Goal: Use online tool/utility: Utilize a website feature to perform a specific function

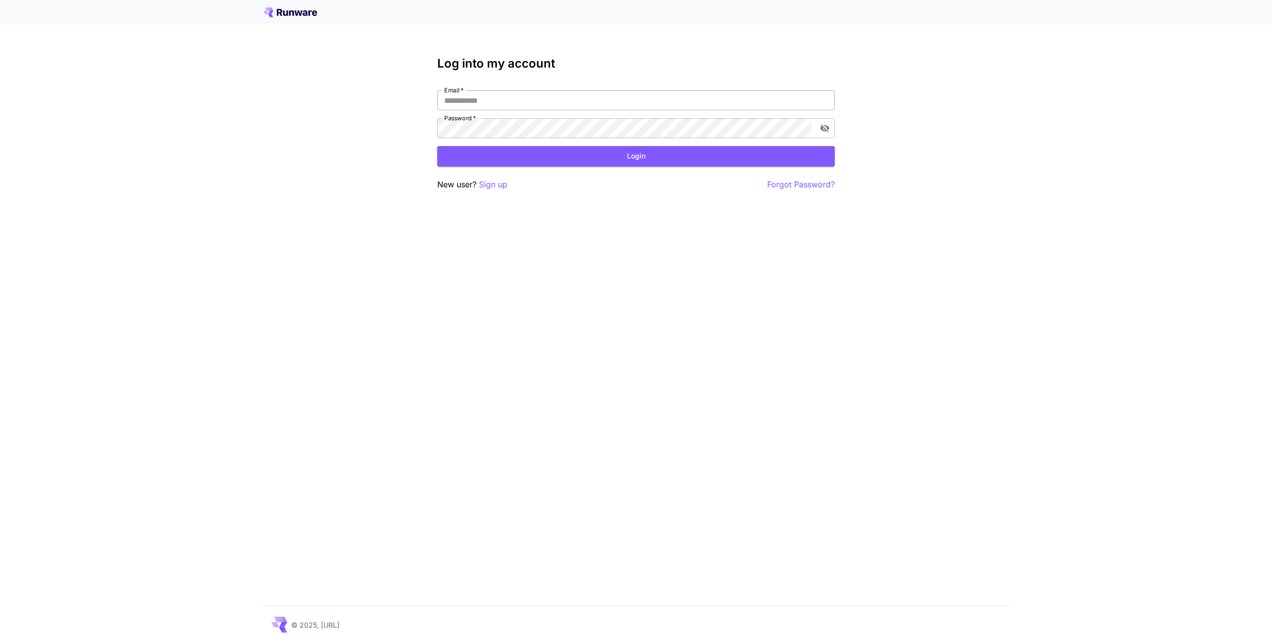
click at [494, 102] on input "Email   *" at bounding box center [635, 100] width 397 height 20
click at [732, 99] on input "Email   *" at bounding box center [635, 100] width 397 height 20
type input "**********"
click at [577, 153] on button "Login" at bounding box center [635, 156] width 397 height 20
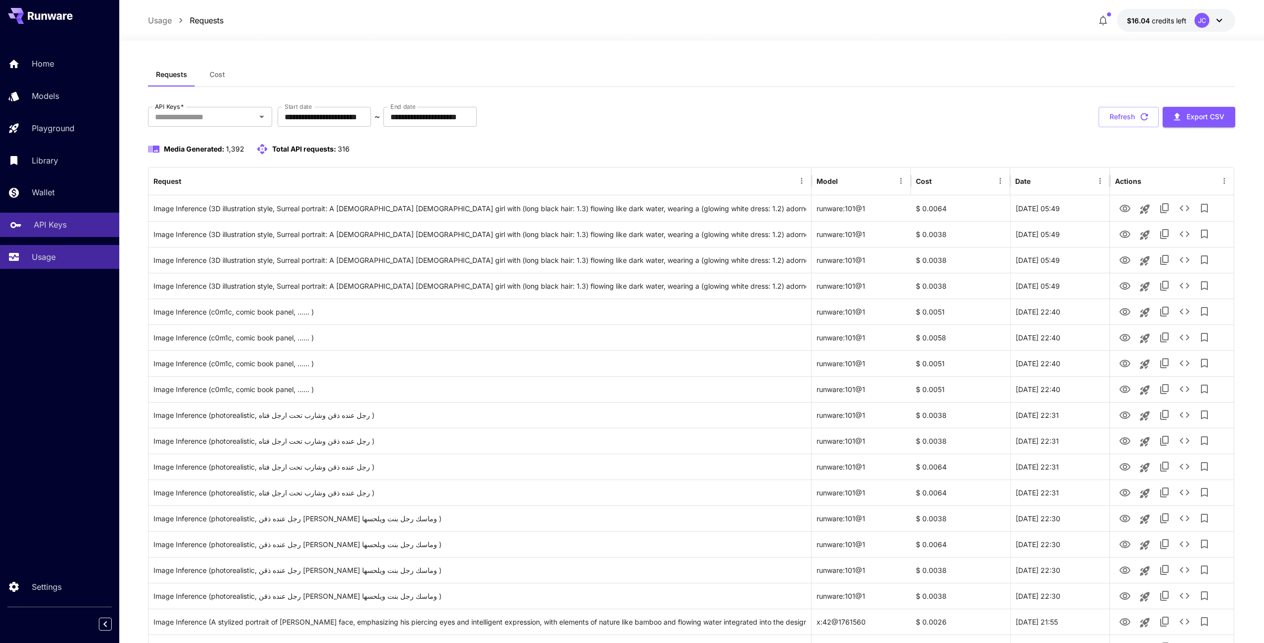
click at [53, 224] on p "API Keys" at bounding box center [50, 225] width 33 height 12
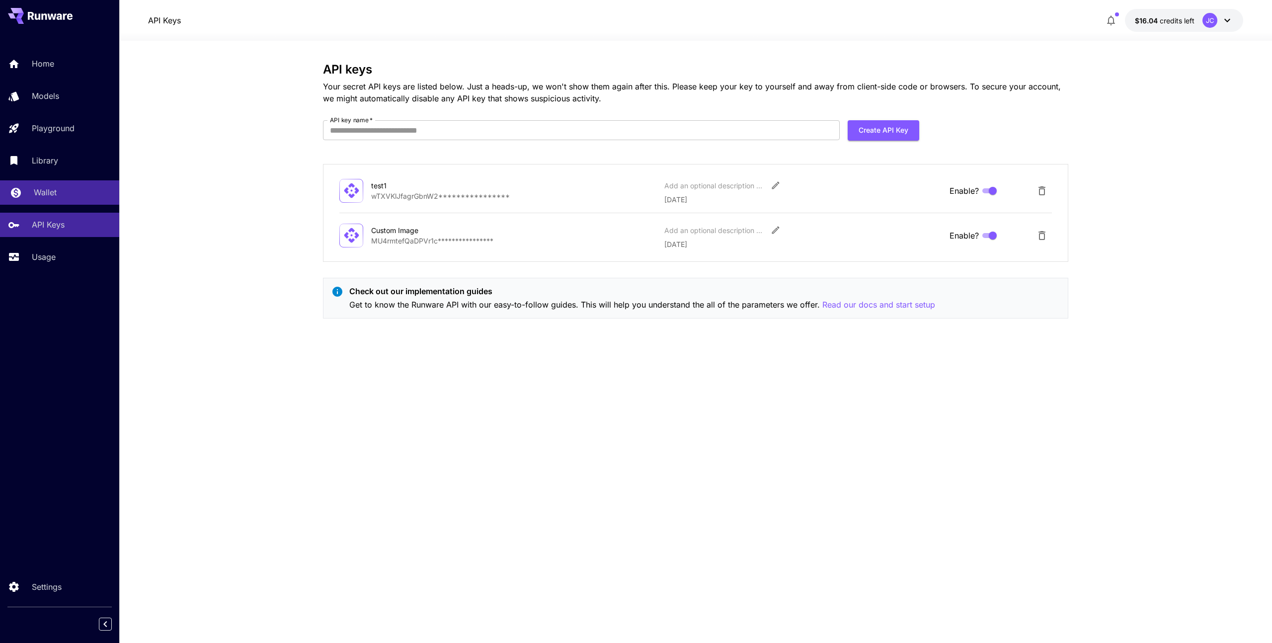
click at [53, 204] on link "Wallet" at bounding box center [59, 192] width 119 height 24
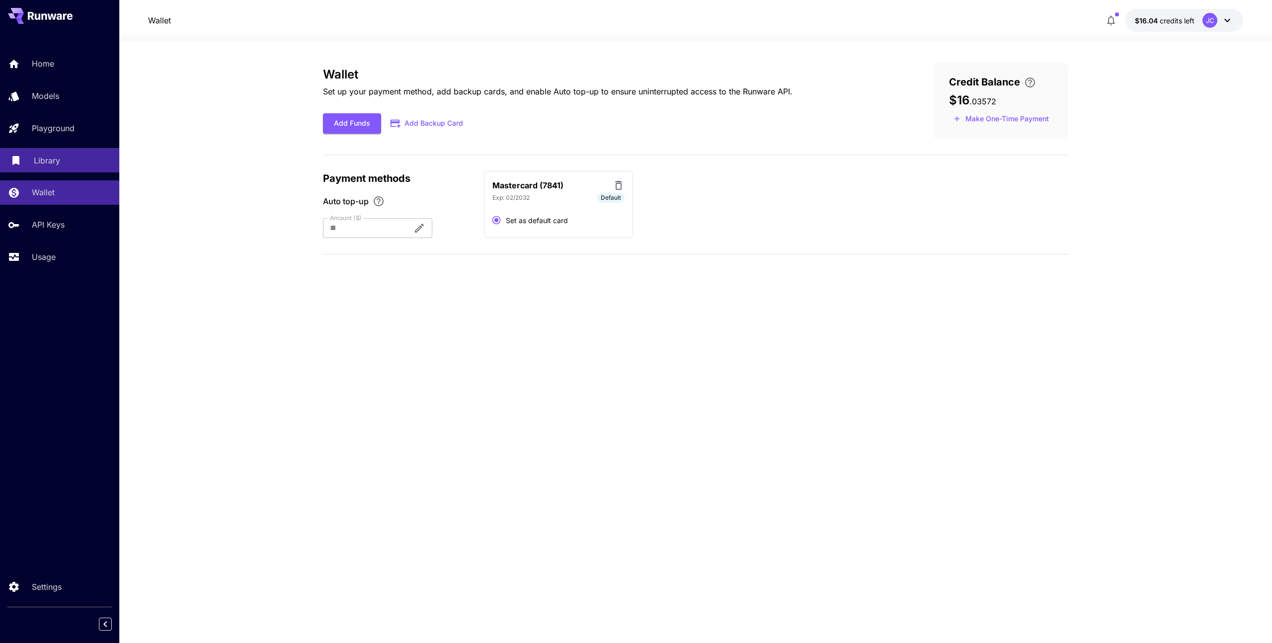
click at [49, 168] on link "Library" at bounding box center [59, 160] width 119 height 24
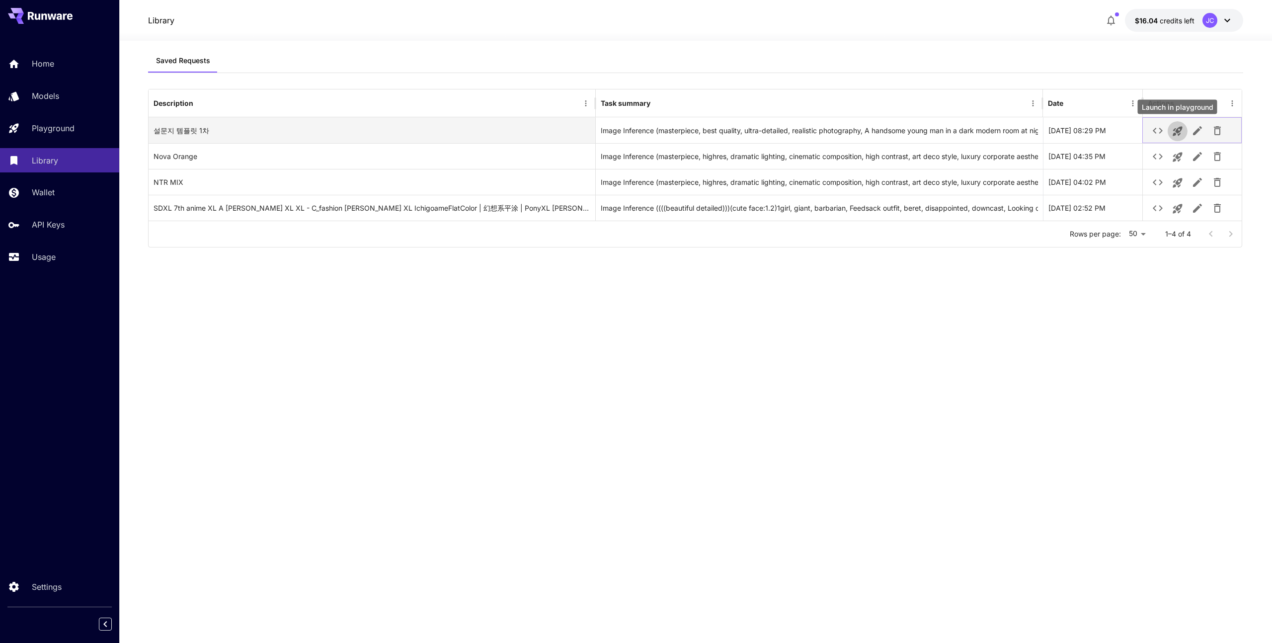
click at [1178, 131] on icon "Launch in playground" at bounding box center [1177, 131] width 9 height 9
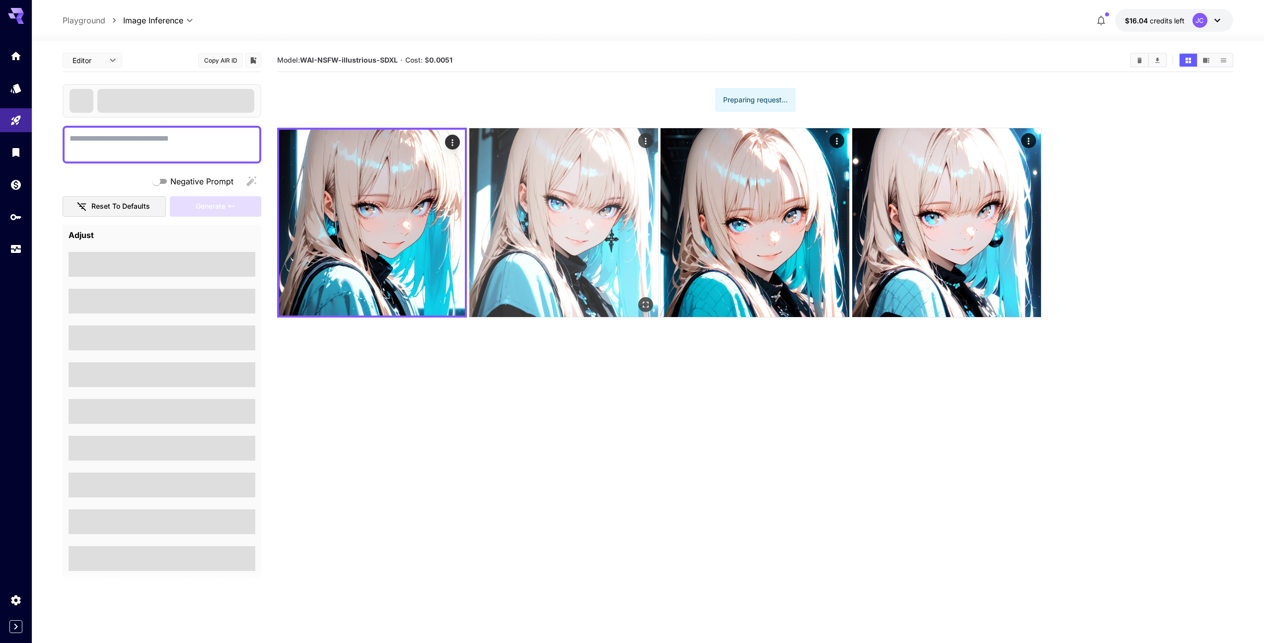
type textarea "**********"
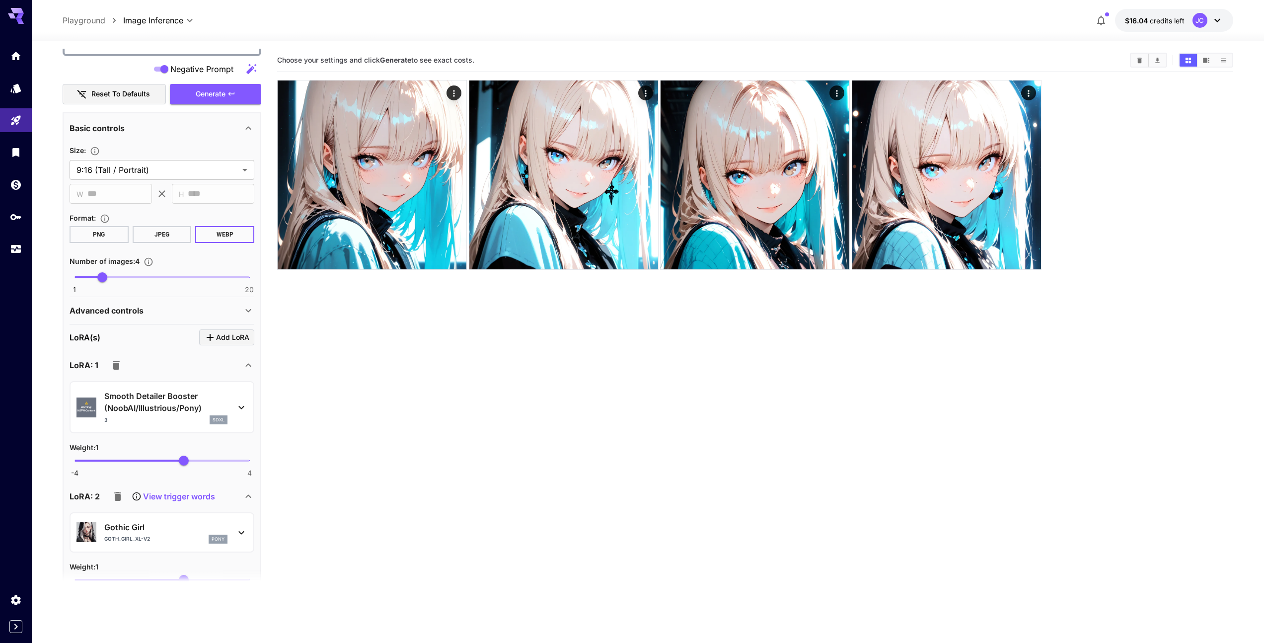
scroll to position [667, 0]
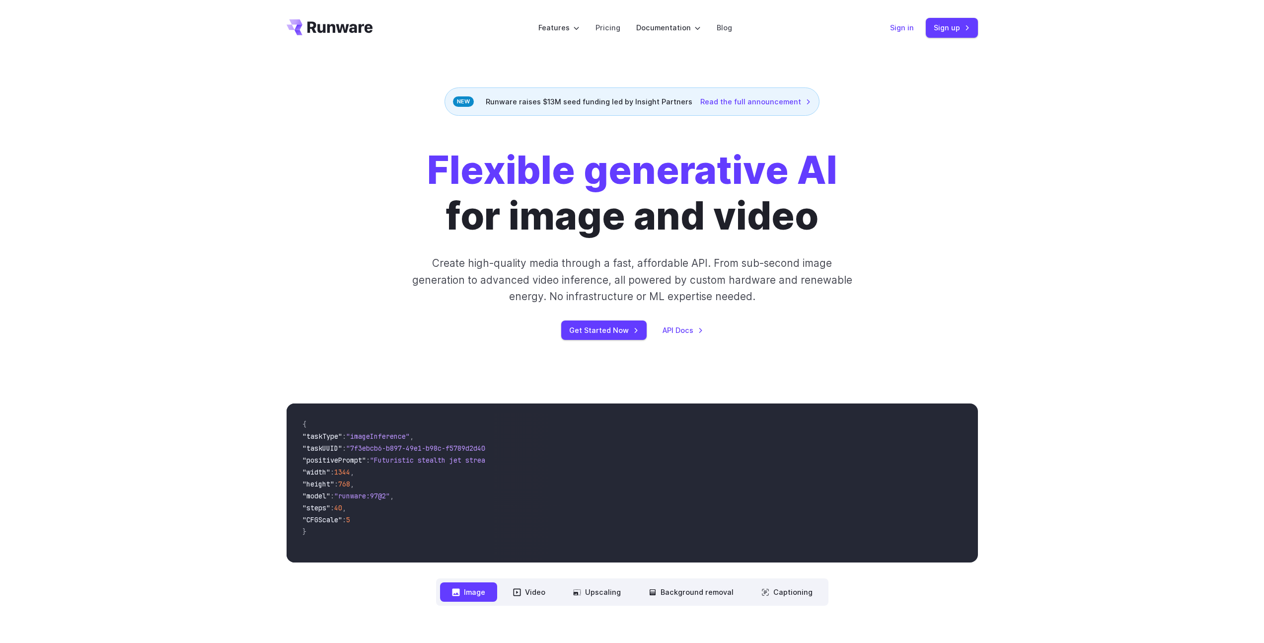
click at [905, 29] on link "Sign in" at bounding box center [902, 27] width 24 height 11
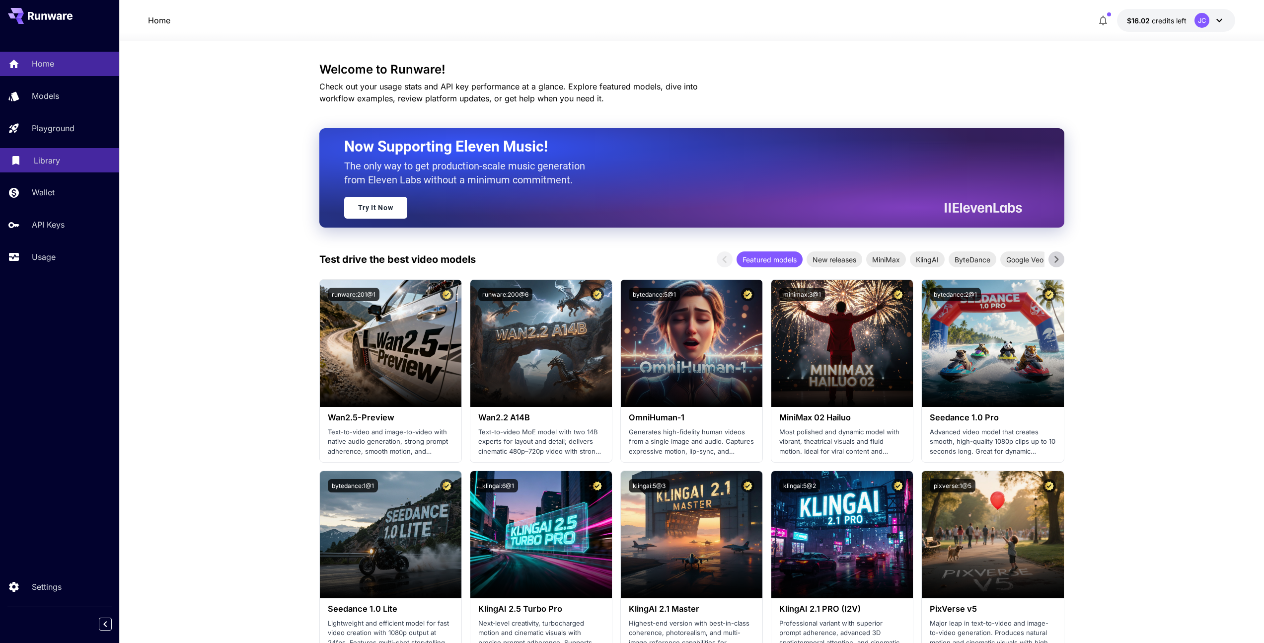
click at [51, 162] on p "Library" at bounding box center [47, 161] width 26 height 12
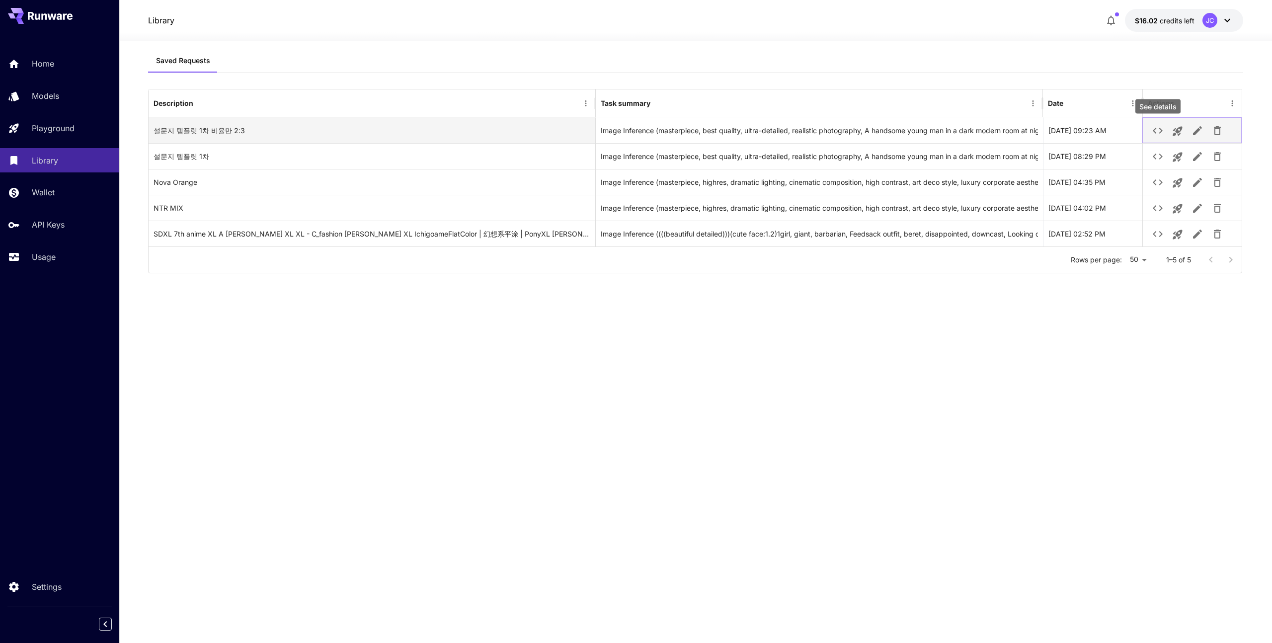
click at [1161, 130] on icon "See details" at bounding box center [1158, 131] width 10 height 6
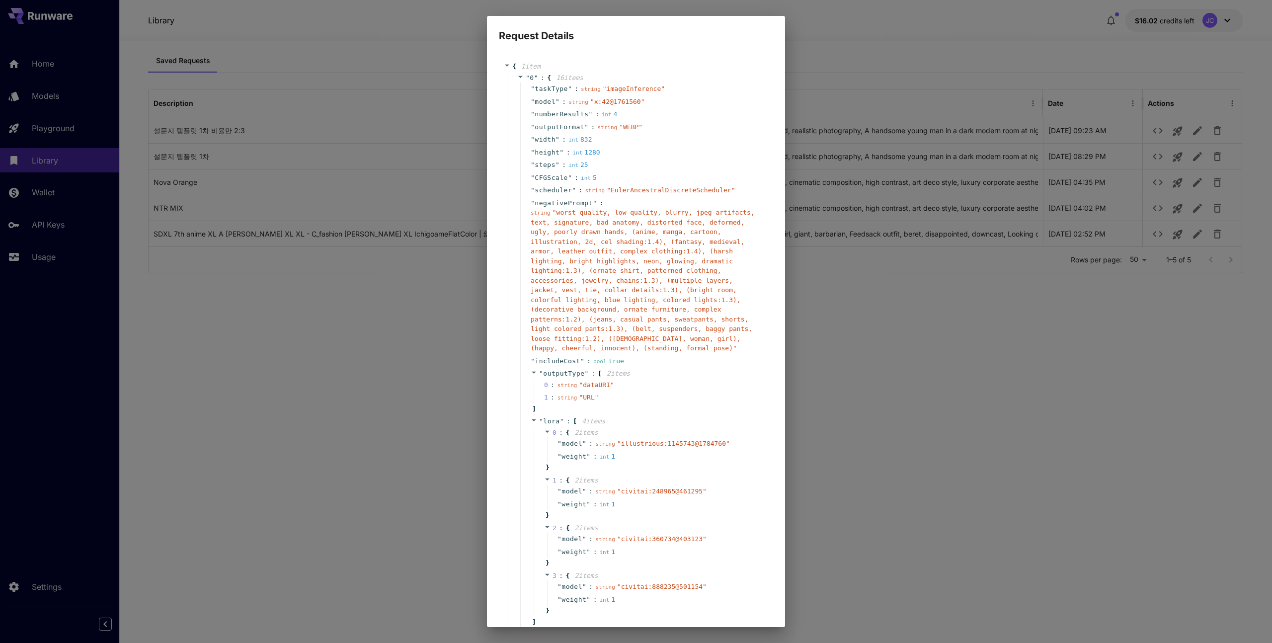
click at [910, 43] on div "Request Details { 1 item " 0 " : { 16 item s " taskType " : string " imageInfer…" at bounding box center [636, 321] width 1272 height 643
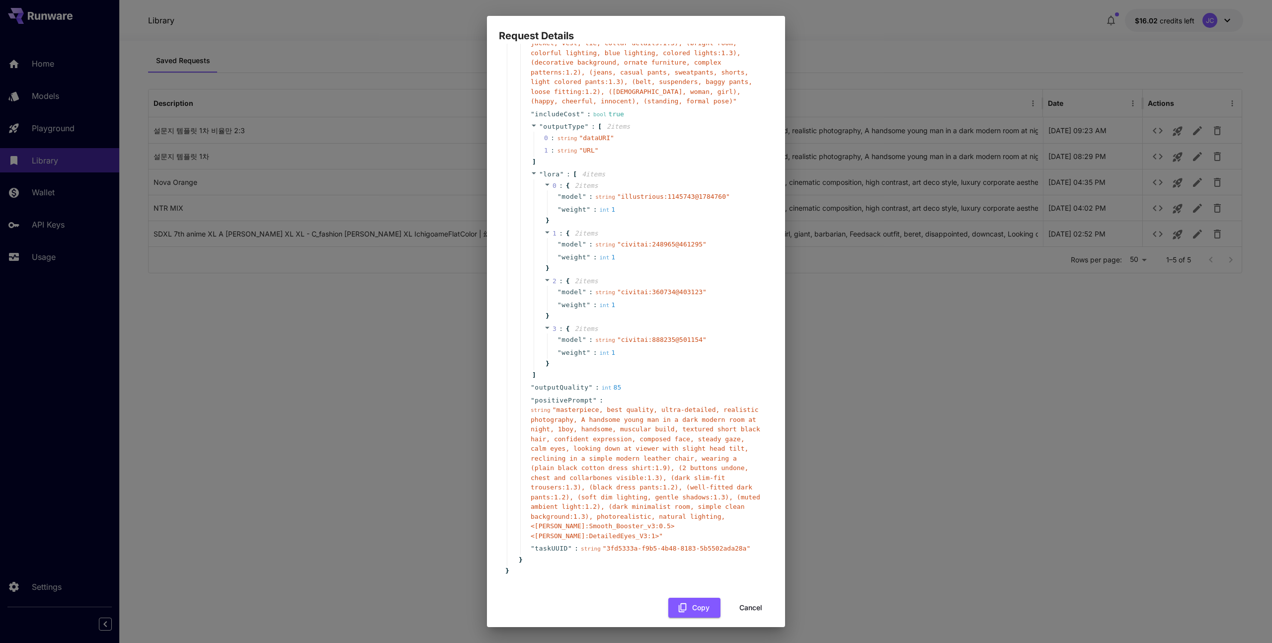
scroll to position [255, 0]
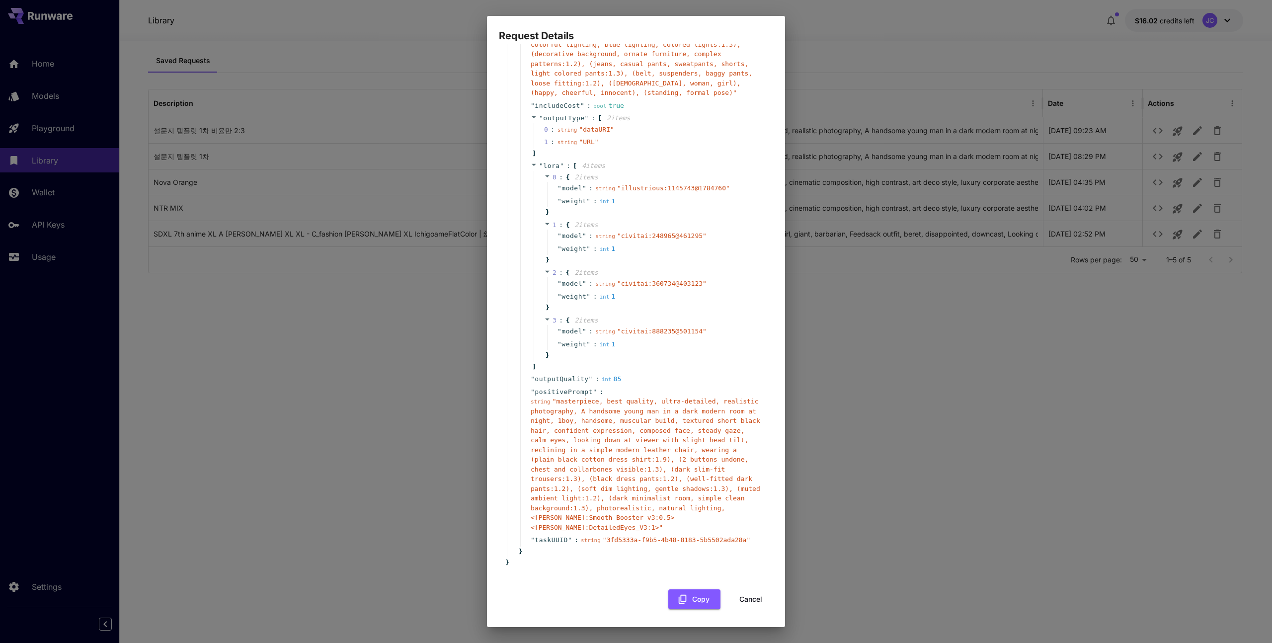
click at [741, 599] on button "Cancel" at bounding box center [750, 599] width 45 height 20
